Goal: Task Accomplishment & Management: Complete application form

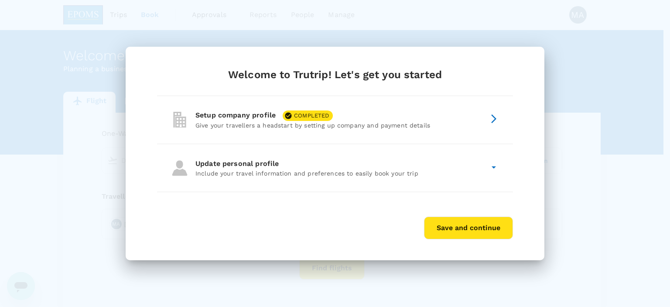
click at [384, 177] on p "Include your travel information and preferences to easily book your trip" at bounding box center [340, 173] width 290 height 9
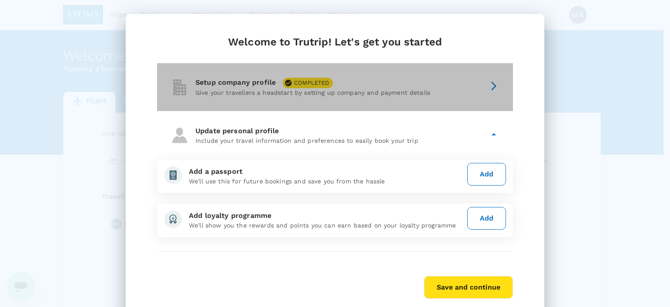
click at [489, 89] on icon at bounding box center [494, 86] width 10 height 10
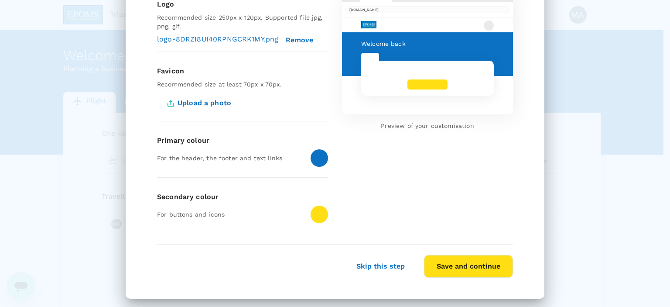
scroll to position [112, 0]
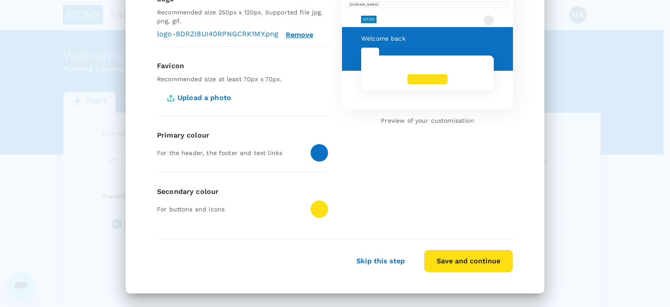
click at [466, 262] on button "Save and continue" at bounding box center [468, 261] width 89 height 23
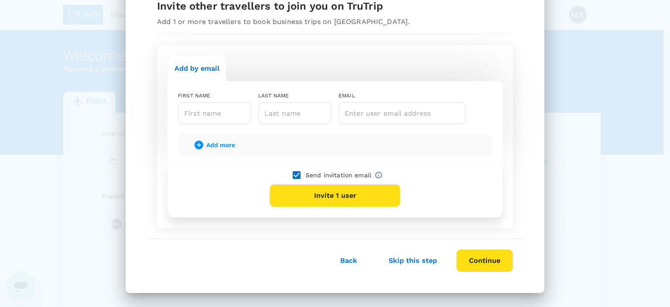
scroll to position [60, 0]
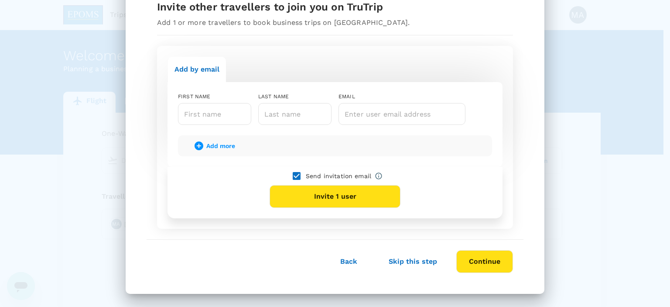
click at [401, 262] on button "Skip this step" at bounding box center [412, 261] width 73 height 22
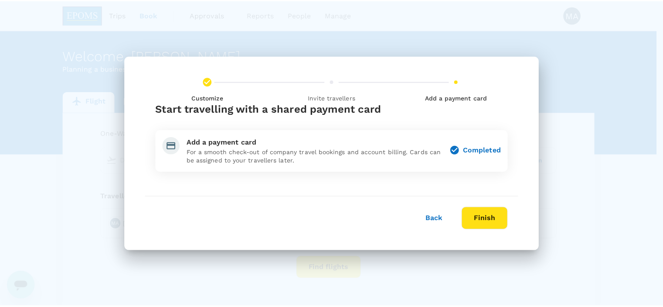
scroll to position [0, 0]
click at [494, 221] on button "Finish" at bounding box center [489, 218] width 47 height 23
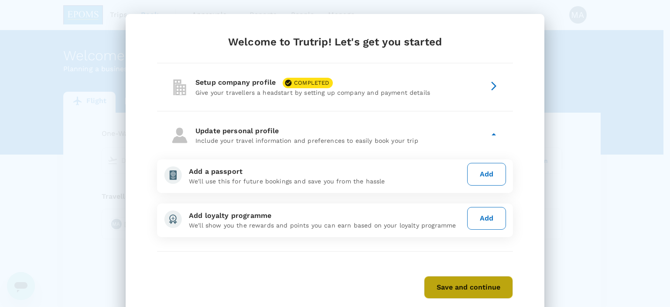
click at [464, 289] on button "Save and continue" at bounding box center [468, 287] width 89 height 23
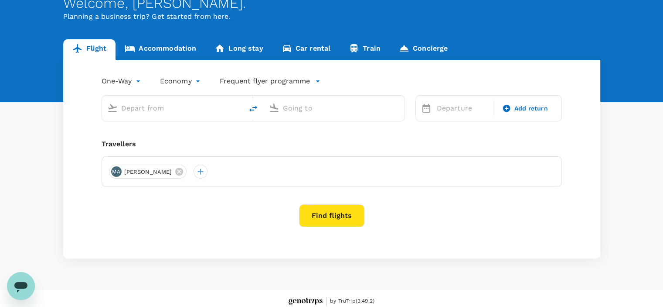
scroll to position [58, 0]
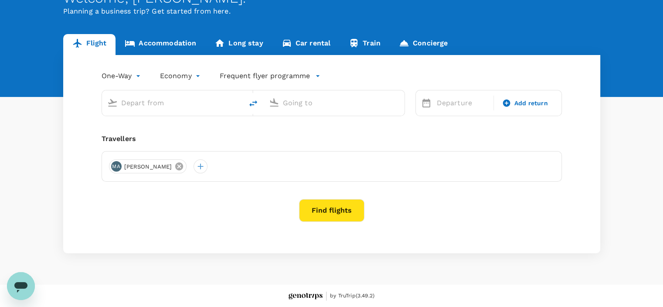
click at [184, 167] on icon at bounding box center [179, 166] width 10 height 10
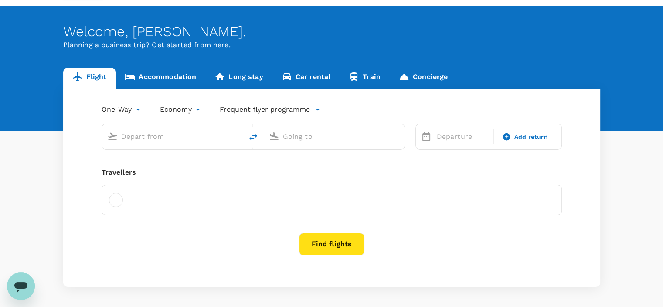
scroll to position [0, 0]
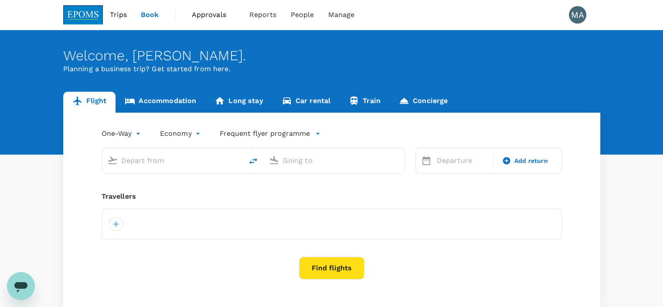
drag, startPoint x: 582, startPoint y: 0, endPoint x: 623, endPoint y: 71, distance: 82.3
click at [623, 71] on div "Welcome , [PERSON_NAME] . Planning a business trip? Get started from here." at bounding box center [331, 92] width 663 height 124
